Goal: Task Accomplishment & Management: Complete application form

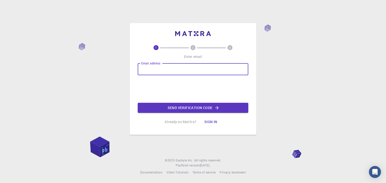
click at [185, 70] on input "Email address" at bounding box center [193, 69] width 111 height 12
type input "meetrivedi200397@gmail.com"
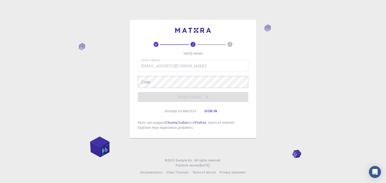
click at [155, 42] on icon at bounding box center [156, 44] width 5 height 5
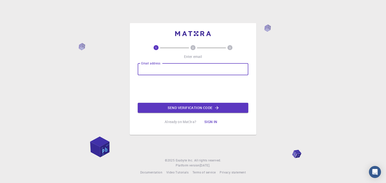
click at [171, 73] on input "Email address" at bounding box center [193, 69] width 111 height 12
type input "[EMAIL_ADDRESS][DOMAIN_NAME]"
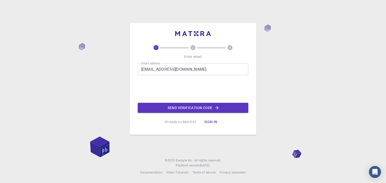
click at [170, 109] on button "Send verification code" at bounding box center [193, 108] width 111 height 10
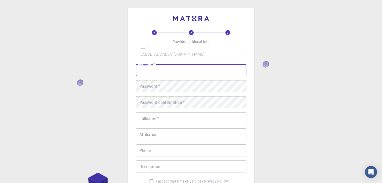
click at [151, 70] on input "username   *" at bounding box center [191, 70] width 111 height 12
type input "Meet"
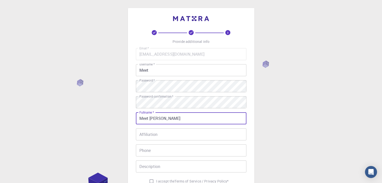
type input "Meet [PERSON_NAME]"
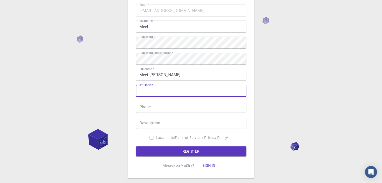
scroll to position [72, 0]
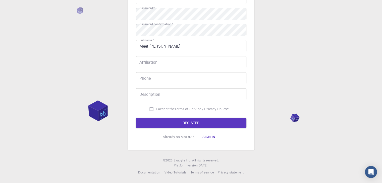
click at [154, 118] on form "Email   * [EMAIL_ADDRESS][DOMAIN_NAME] Email   * username   * Meet username   *…" at bounding box center [191, 52] width 111 height 152
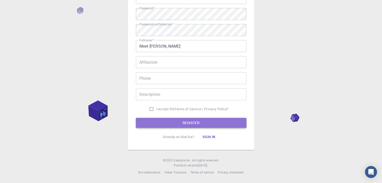
click at [154, 121] on button "REGISTER" at bounding box center [191, 123] width 111 height 10
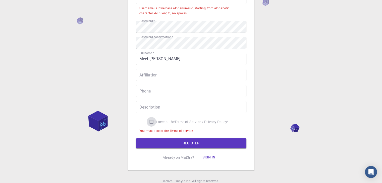
click at [147, 117] on input "I accept the Terms of Service / Privacy Policy *" at bounding box center [152, 122] width 10 height 10
checkbox input "true"
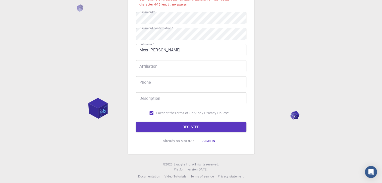
scroll to position [85, 0]
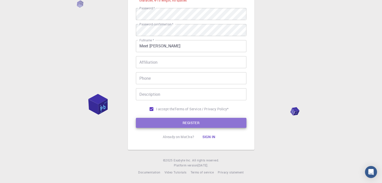
click at [136, 118] on button "REGISTER" at bounding box center [191, 123] width 111 height 10
click at [136, 123] on button "REGISTER" at bounding box center [191, 123] width 111 height 10
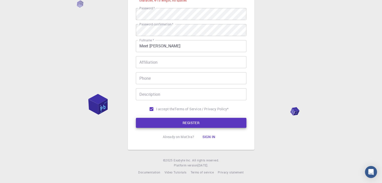
click at [141, 127] on button "REGISTER" at bounding box center [191, 123] width 111 height 10
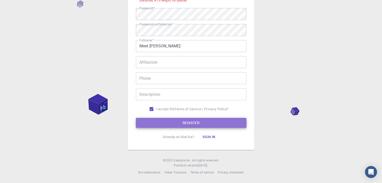
click at [145, 123] on button "REGISTER" at bounding box center [191, 123] width 111 height 10
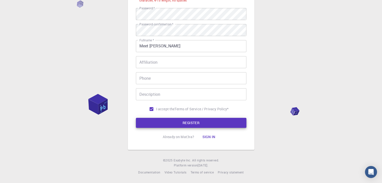
click at [167, 122] on button "REGISTER" at bounding box center [191, 123] width 111 height 10
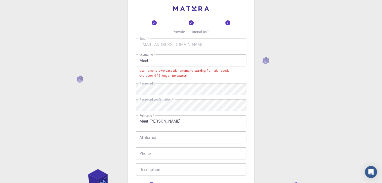
scroll to position [0, 0]
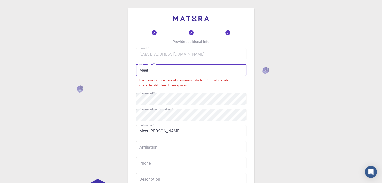
click at [161, 72] on input "Meet" at bounding box center [191, 70] width 111 height 12
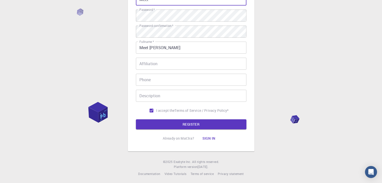
scroll to position [72, 0]
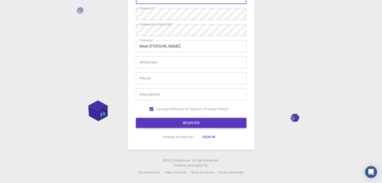
click at [191, 122] on button "REGISTER" at bounding box center [191, 123] width 111 height 10
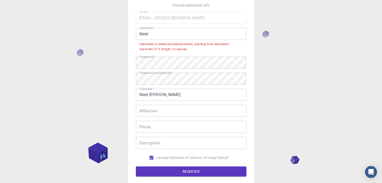
scroll to position [22, 0]
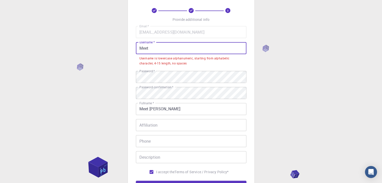
click at [167, 49] on input "Meet" at bounding box center [191, 48] width 111 height 12
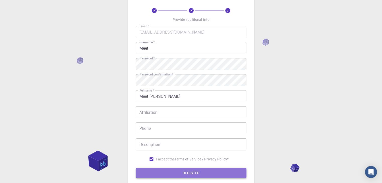
click at [183, 171] on button "REGISTER" at bounding box center [191, 173] width 111 height 10
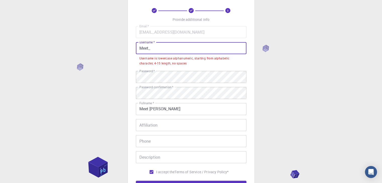
click at [155, 47] on input "Meet_" at bounding box center [191, 48] width 111 height 12
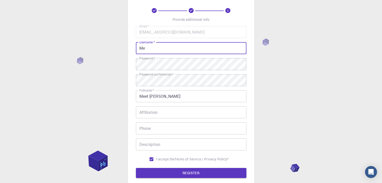
type input "M"
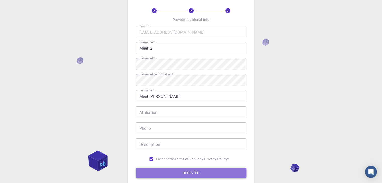
click at [185, 170] on button "REGISTER" at bounding box center [191, 173] width 111 height 10
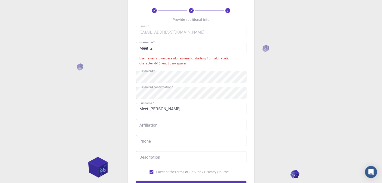
click at [139, 49] on input "Meet_2" at bounding box center [191, 48] width 111 height 12
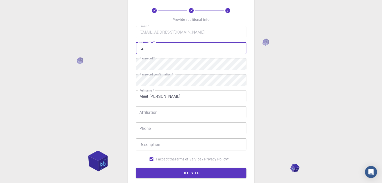
type input "2"
click at [136, 168] on button "REGISTER" at bounding box center [191, 173] width 111 height 10
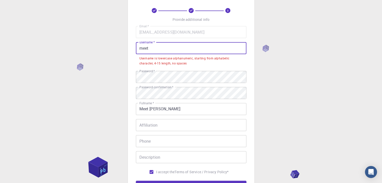
click at [260, 72] on div "3 Provide additional info Email   * [EMAIL_ADDRESS][DOMAIN_NAME] Email   * user…" at bounding box center [191, 112] width 382 height 269
click at [191, 50] on input "meet" at bounding box center [191, 48] width 111 height 12
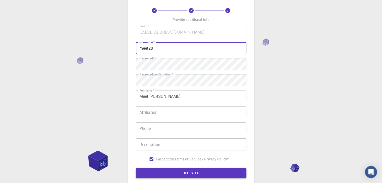
type input "meet28"
click at [208, 177] on button "REGISTER" at bounding box center [191, 173] width 111 height 10
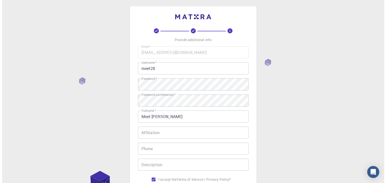
scroll to position [0, 0]
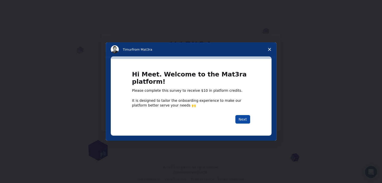
click at [238, 121] on button "Next" at bounding box center [242, 119] width 15 height 9
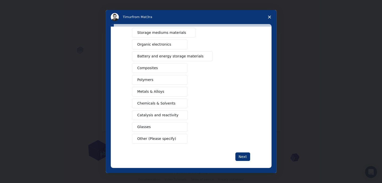
scroll to position [58, 0]
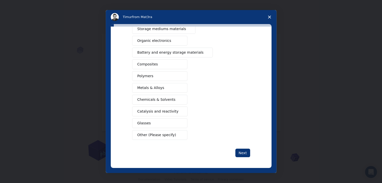
click at [160, 134] on span "Other (Please specify)" at bounding box center [156, 135] width 39 height 5
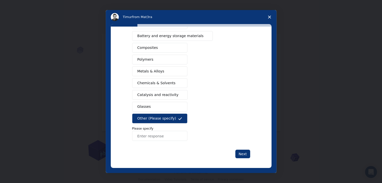
scroll to position [75, 0]
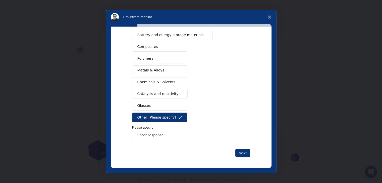
click at [159, 135] on input "Enter response" at bounding box center [159, 135] width 55 height 10
type input "Natural Fibers"
click at [244, 153] on button "Next" at bounding box center [242, 153] width 15 height 9
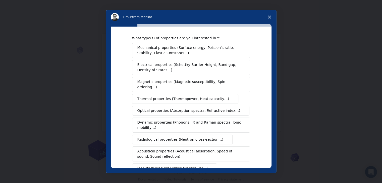
scroll to position [0, 0]
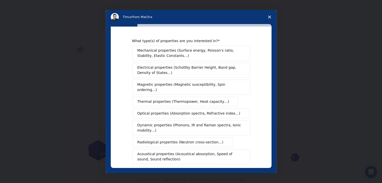
click at [168, 57] on span "Mechanical properties (Surface energy, Poisson's ratio, Stability, Elastic Cons…" at bounding box center [189, 53] width 105 height 11
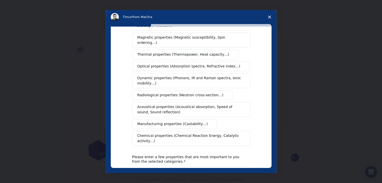
scroll to position [75, 0]
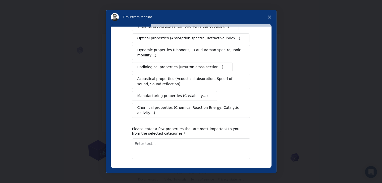
click at [160, 139] on textarea "Enter text..." at bounding box center [191, 149] width 118 height 21
type textarea "Tensile Strength, Modulus of elasticity, rigidity"
click at [244, 168] on button "Next" at bounding box center [242, 172] width 15 height 9
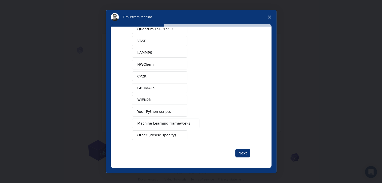
scroll to position [22, 0]
click at [179, 111] on span "Intercom messenger" at bounding box center [180, 112] width 4 height 4
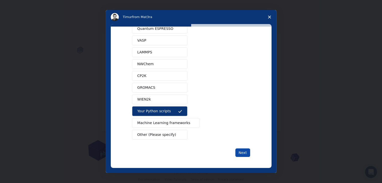
click at [246, 154] on button "Next" at bounding box center [242, 153] width 15 height 9
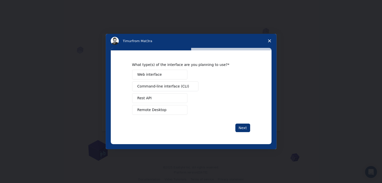
click at [180, 84] on span "Command-line interface (CLI)" at bounding box center [163, 86] width 52 height 5
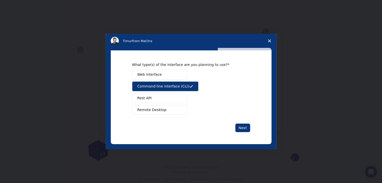
click at [161, 111] on span "Remote Desktop" at bounding box center [151, 110] width 29 height 5
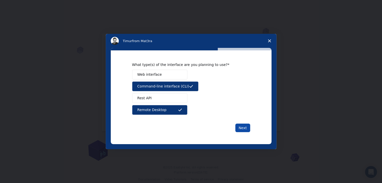
click at [238, 127] on button "Next" at bounding box center [242, 128] width 15 height 9
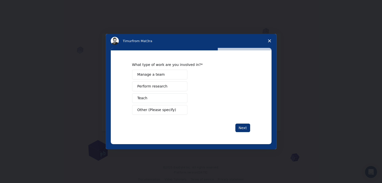
click at [174, 109] on button "Other (Please specify)" at bounding box center [159, 110] width 55 height 10
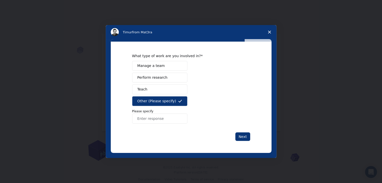
click at [174, 116] on input "Enter response" at bounding box center [159, 119] width 55 height 10
type input "Student"
click at [242, 134] on button "Next" at bounding box center [242, 137] width 15 height 9
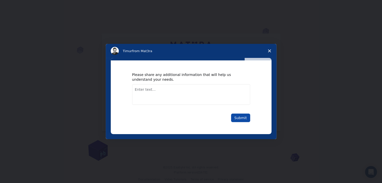
click at [241, 120] on button "Submit" at bounding box center [240, 118] width 19 height 9
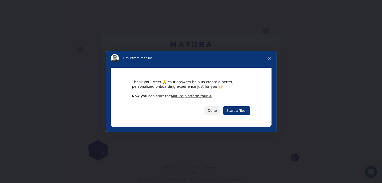
click at [200, 94] on link "Mat3ra platform tour ➜" at bounding box center [191, 96] width 41 height 4
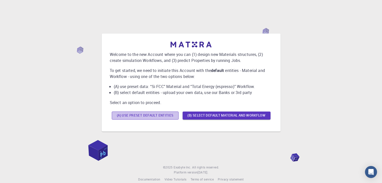
click at [173, 113] on button "(A) Use preset default entities" at bounding box center [145, 116] width 67 height 8
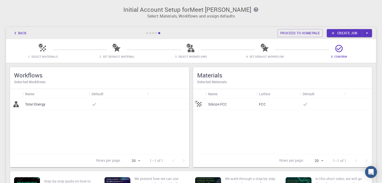
click at [133, 114] on div "Total Energy" at bounding box center [99, 126] width 179 height 55
click at [45, 103] on p "Total Energy" at bounding box center [35, 104] width 20 height 5
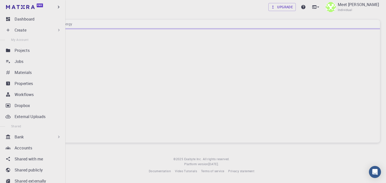
click at [17, 32] on p "Create" at bounding box center [21, 30] width 12 height 6
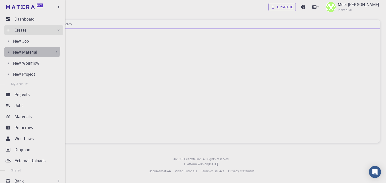
click at [24, 49] on div "New Material" at bounding box center [32, 52] width 57 height 10
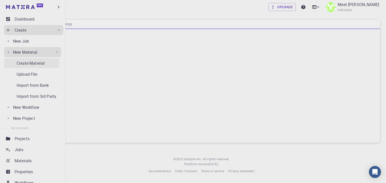
click at [27, 62] on p "Create Material" at bounding box center [31, 63] width 28 height 6
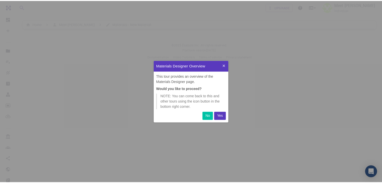
scroll to position [58, 71]
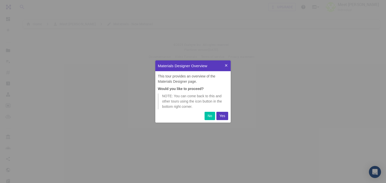
click at [225, 114] on p "Yes" at bounding box center [222, 116] width 6 height 5
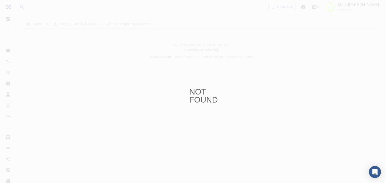
click at [212, 108] on div "NOT FOUND" at bounding box center [193, 91] width 386 height 183
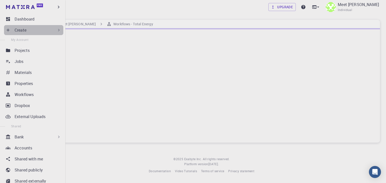
click at [44, 31] on div "Create" at bounding box center [38, 30] width 47 height 6
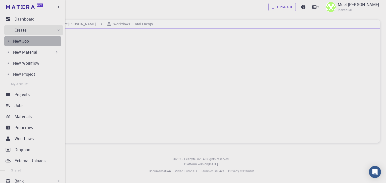
click at [43, 38] on div "New Job" at bounding box center [37, 41] width 48 height 6
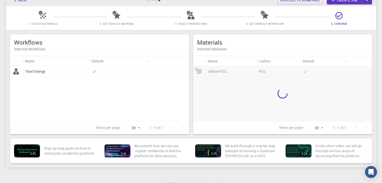
scroll to position [50, 0]
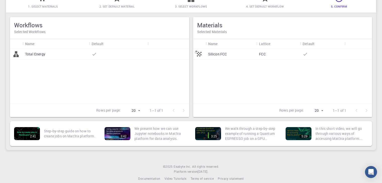
click at [197, 52] on icon at bounding box center [196, 52] width 3 height 2
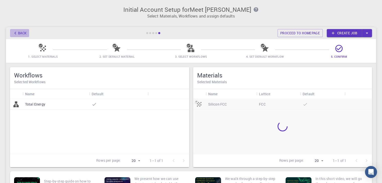
click at [20, 32] on button "Back" at bounding box center [19, 33] width 19 height 8
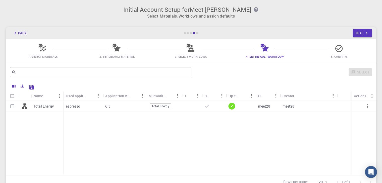
click at [16, 34] on icon "button" at bounding box center [16, 33] width 6 height 6
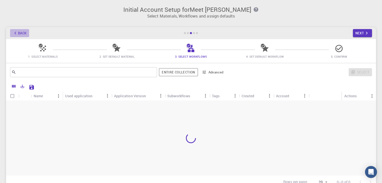
click at [16, 34] on icon "button" at bounding box center [16, 33] width 6 height 6
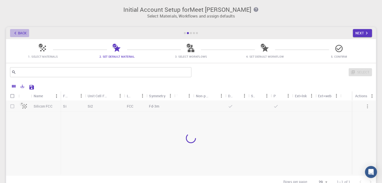
click at [16, 34] on icon "button" at bounding box center [16, 33] width 6 height 6
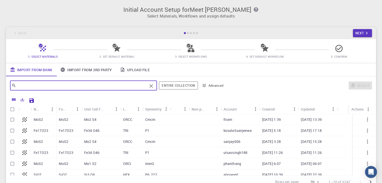
click at [82, 86] on input "text" at bounding box center [81, 85] width 131 height 7
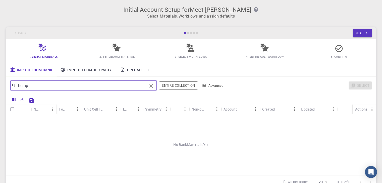
type input "hemp"
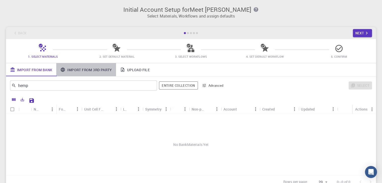
click at [81, 66] on link "Import From 3rd Party" at bounding box center [86, 69] width 60 height 13
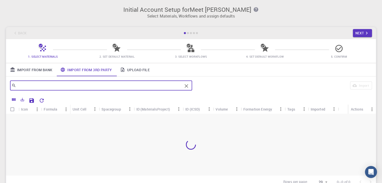
click at [74, 83] on input "text" at bounding box center [99, 85] width 166 height 7
type input "h"
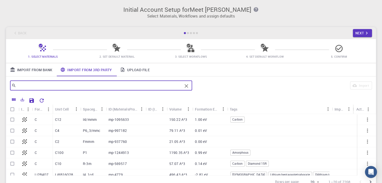
click at [80, 89] on input "text" at bounding box center [99, 85] width 166 height 7
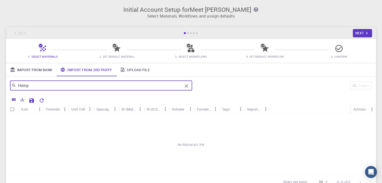
type input "Hemp"
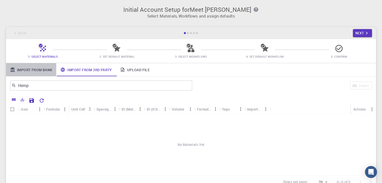
click at [41, 71] on link "Import From Bank" at bounding box center [31, 69] width 50 height 13
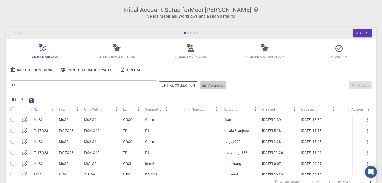
click at [204, 86] on icon "button" at bounding box center [204, 85] width 5 height 5
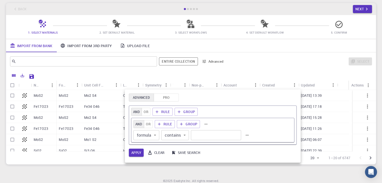
scroll to position [25, 0]
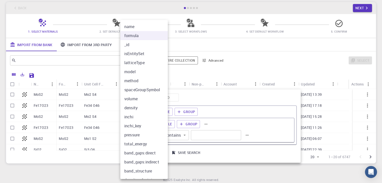
click at [154, 133] on body "Initial Account Setup for Meet Trivedi Select Materials, Workflows and assign d…" at bounding box center [191, 89] width 382 height 228
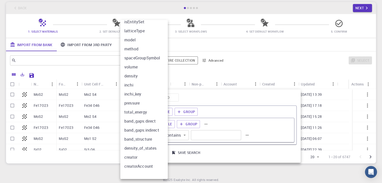
scroll to position [35, 0]
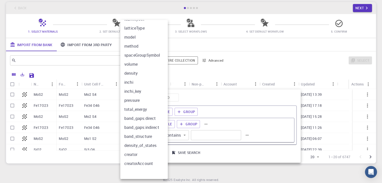
click at [219, 110] on div at bounding box center [191, 91] width 382 height 183
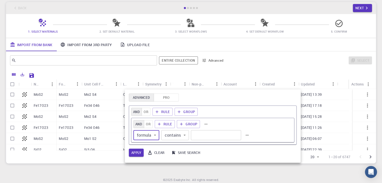
click at [173, 96] on button "Pro" at bounding box center [166, 98] width 25 height 8
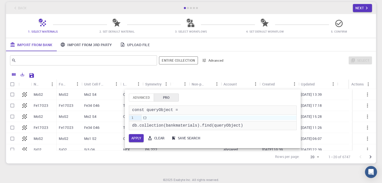
click at [152, 98] on button "Advanced" at bounding box center [141, 98] width 25 height 8
